Goal: Information Seeking & Learning: Learn about a topic

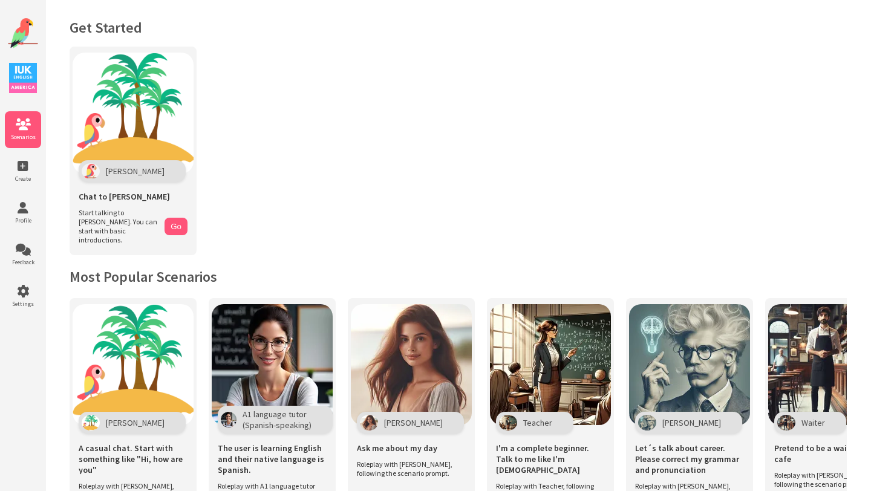
scroll to position [263, 0]
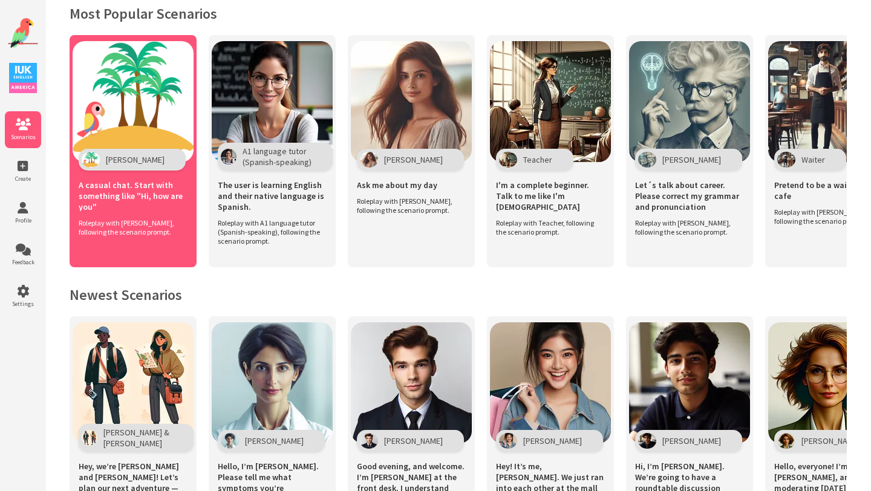
click at [158, 71] on img at bounding box center [133, 101] width 121 height 121
click at [133, 107] on img at bounding box center [133, 101] width 121 height 121
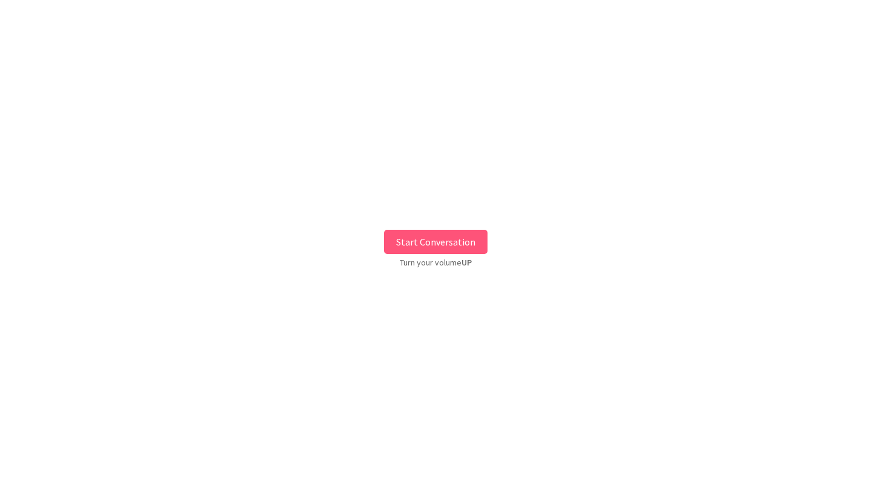
click at [430, 241] on button "Start Conversation" at bounding box center [435, 242] width 103 height 24
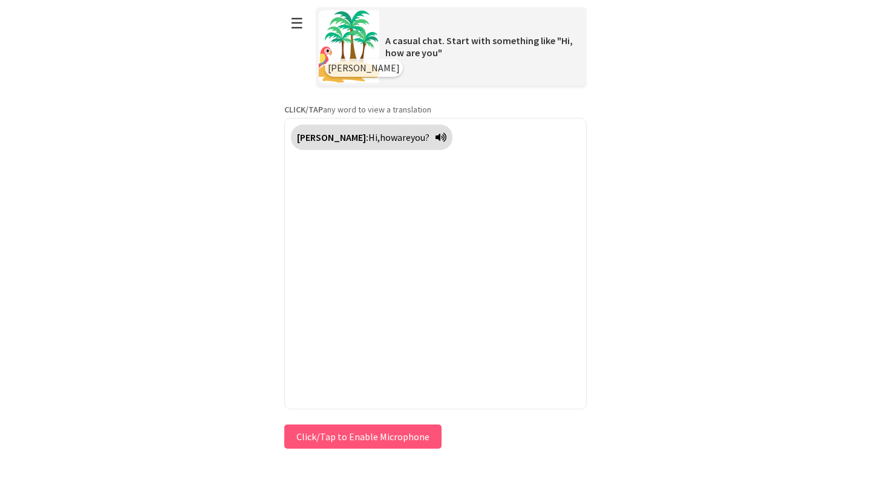
click at [367, 434] on div "**********" at bounding box center [435, 226] width 303 height 452
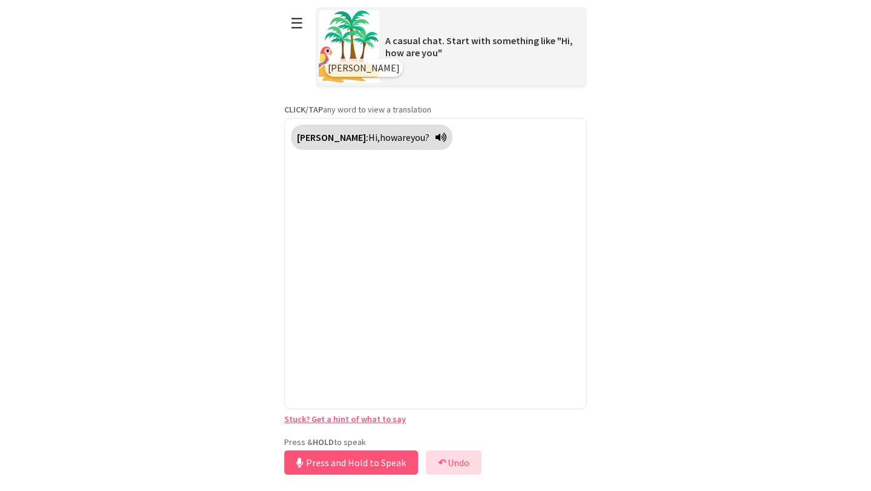
click at [448, 462] on button "↶ Undo" at bounding box center [454, 463] width 56 height 24
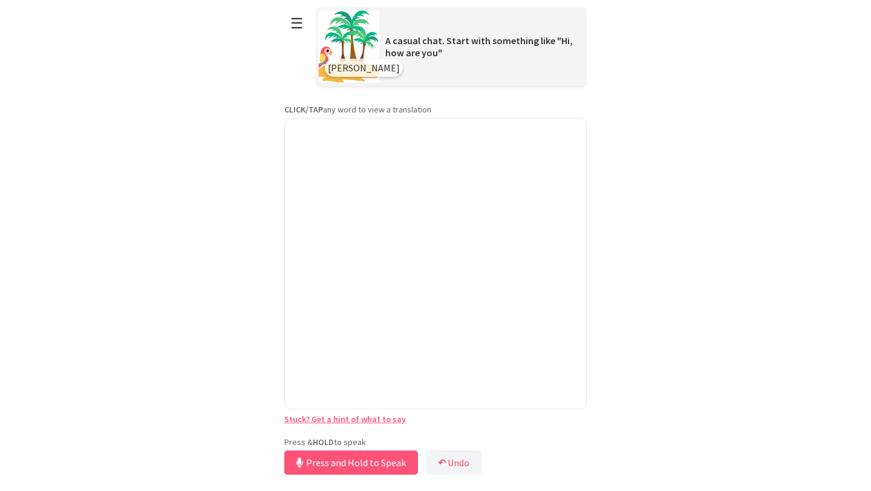
click at [346, 235] on div at bounding box center [435, 264] width 303 height 292
click at [362, 421] on link "Stuck? Get a hint of what to say" at bounding box center [345, 419] width 122 height 11
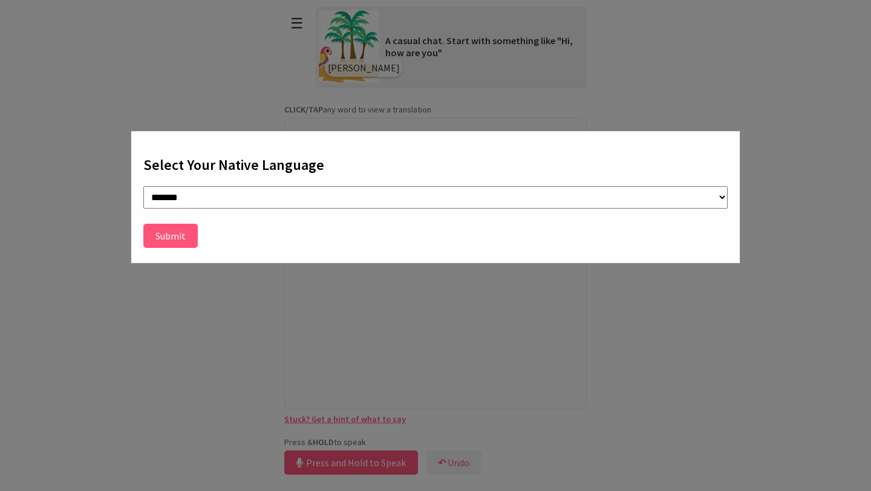
click at [167, 240] on button "Submit" at bounding box center [170, 236] width 54 height 24
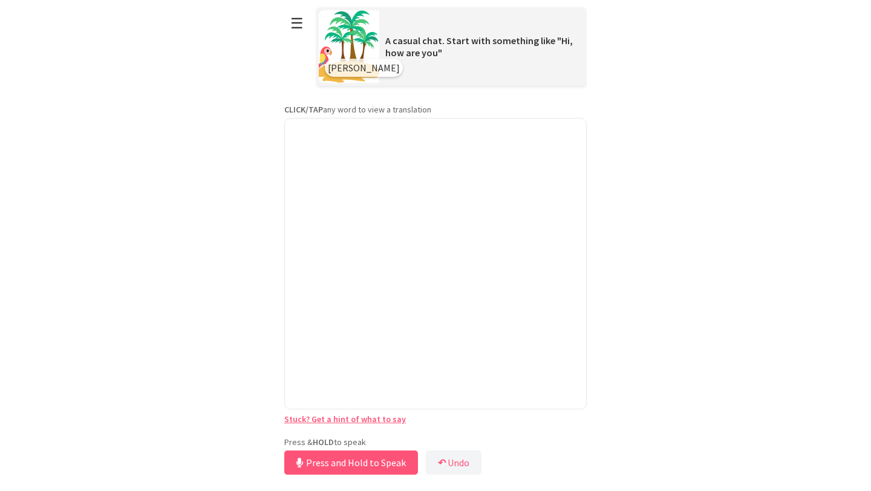
click at [373, 134] on div at bounding box center [435, 264] width 303 height 292
click at [297, 24] on button "☰" at bounding box center [296, 23] width 25 height 31
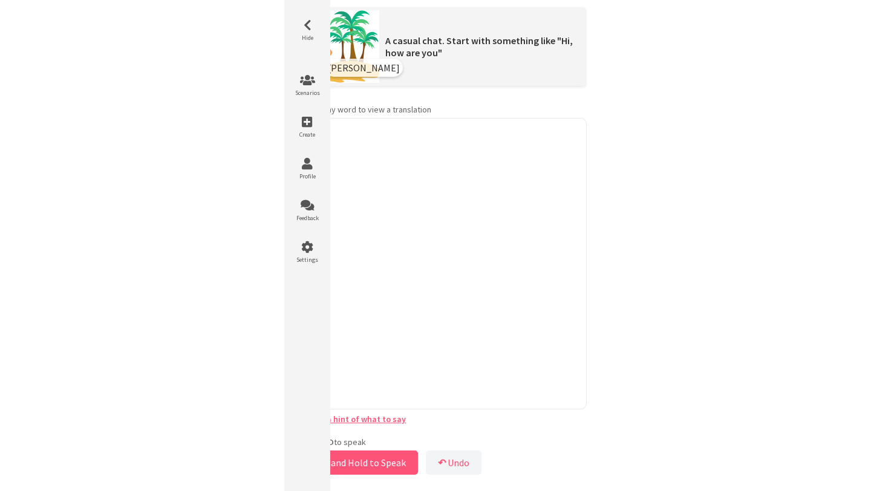
click at [444, 260] on div at bounding box center [435, 264] width 303 height 292
click at [413, 262] on div at bounding box center [435, 264] width 303 height 292
click at [445, 326] on div at bounding box center [435, 264] width 303 height 292
click at [461, 305] on div at bounding box center [435, 264] width 303 height 292
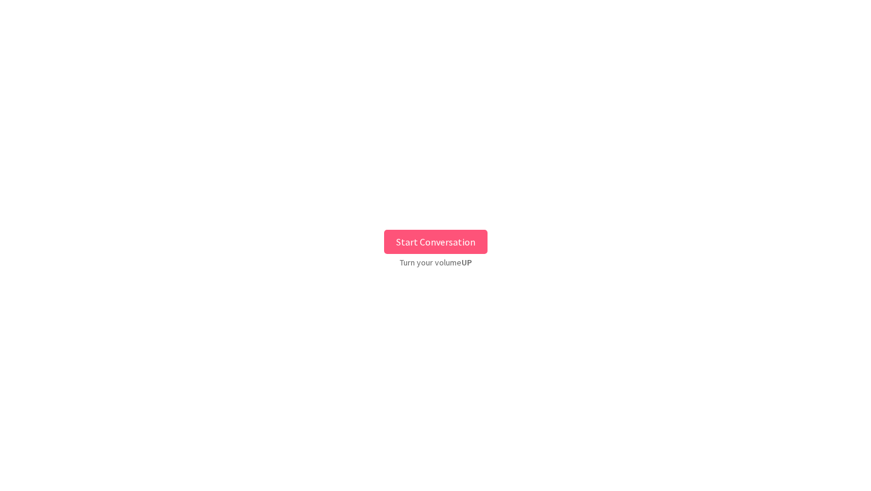
click at [406, 235] on button "Start Conversation" at bounding box center [435, 242] width 103 height 24
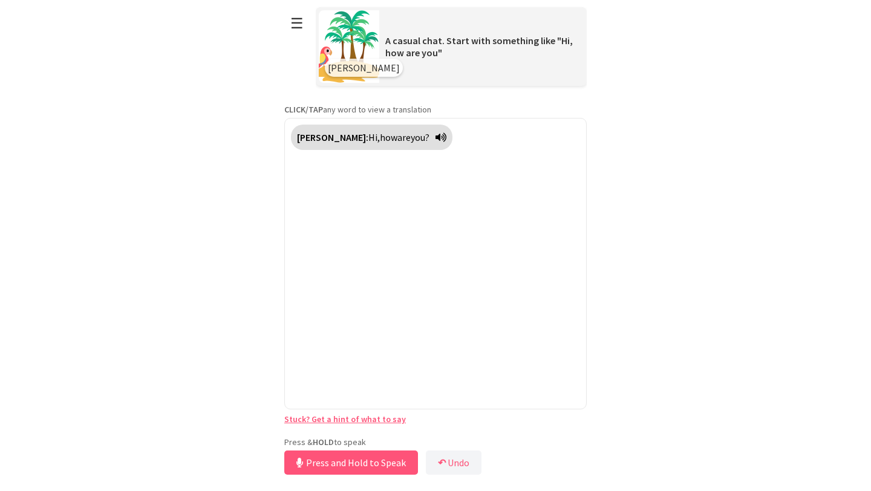
click at [348, 439] on div "Press & HOLD to speak Press and Hold to Speak ↶ Undo Save No voice detected. Ho…" at bounding box center [435, 457] width 303 height 41
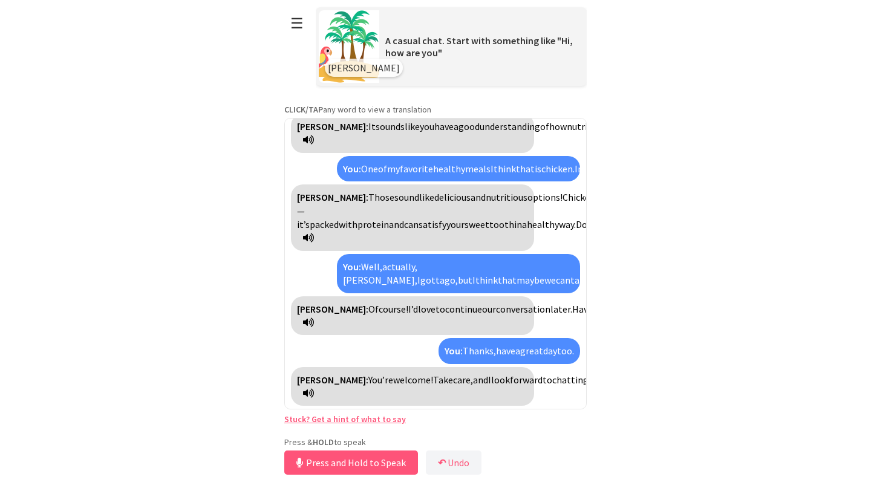
scroll to position [1080, 0]
click at [298, 24] on button "☰" at bounding box center [296, 23] width 25 height 31
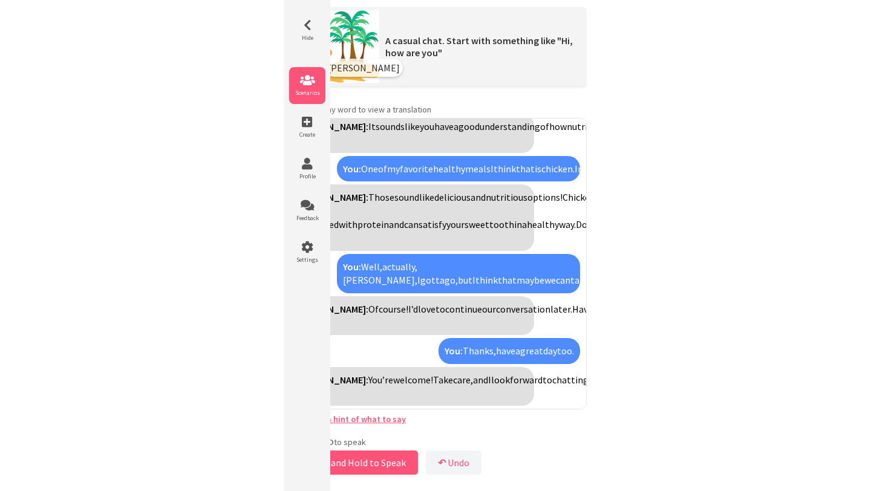
click at [307, 82] on icon at bounding box center [307, 80] width 36 height 12
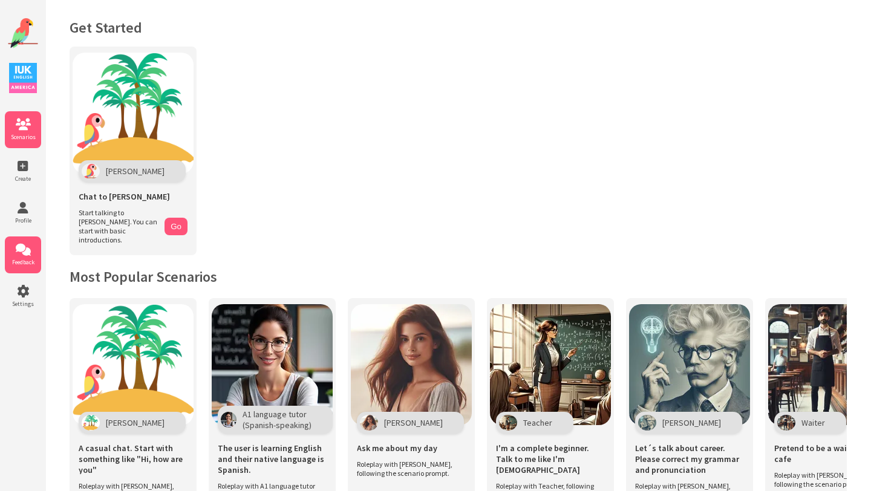
click at [25, 249] on icon at bounding box center [23, 250] width 36 height 12
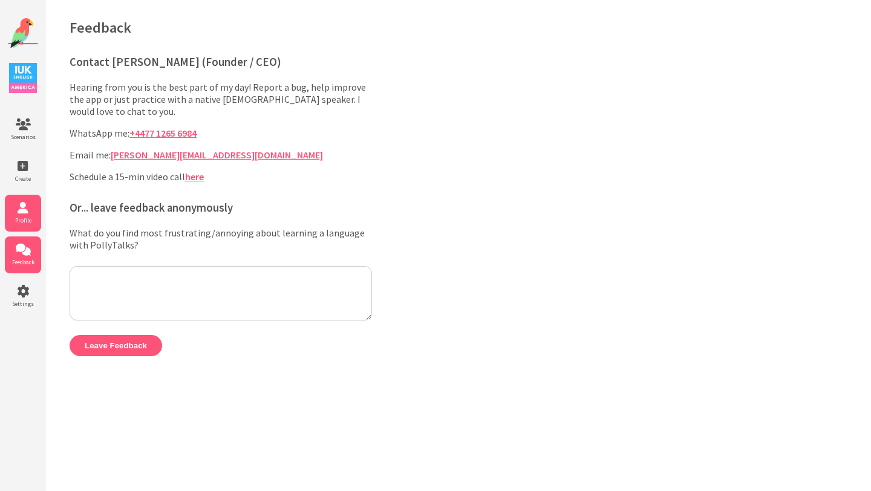
click at [24, 205] on icon at bounding box center [23, 208] width 36 height 12
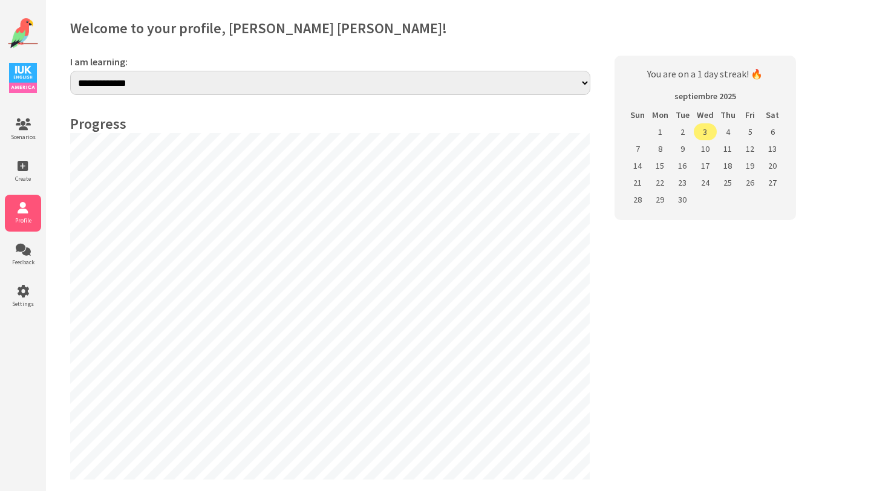
select select "**"
click at [20, 26] on img at bounding box center [23, 33] width 30 height 30
